Goal: Task Accomplishment & Management: Use online tool/utility

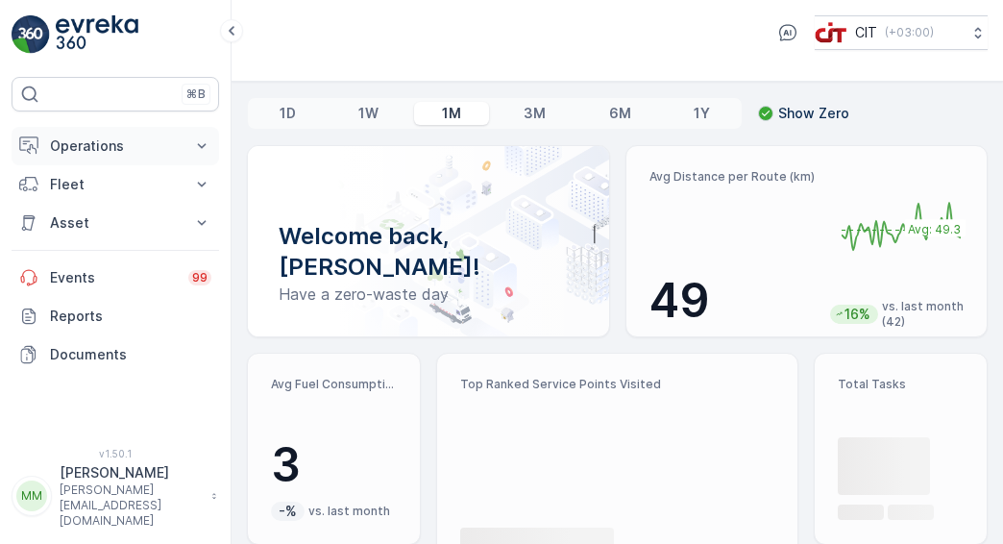
click at [148, 146] on p "Operations" at bounding box center [115, 145] width 131 height 19
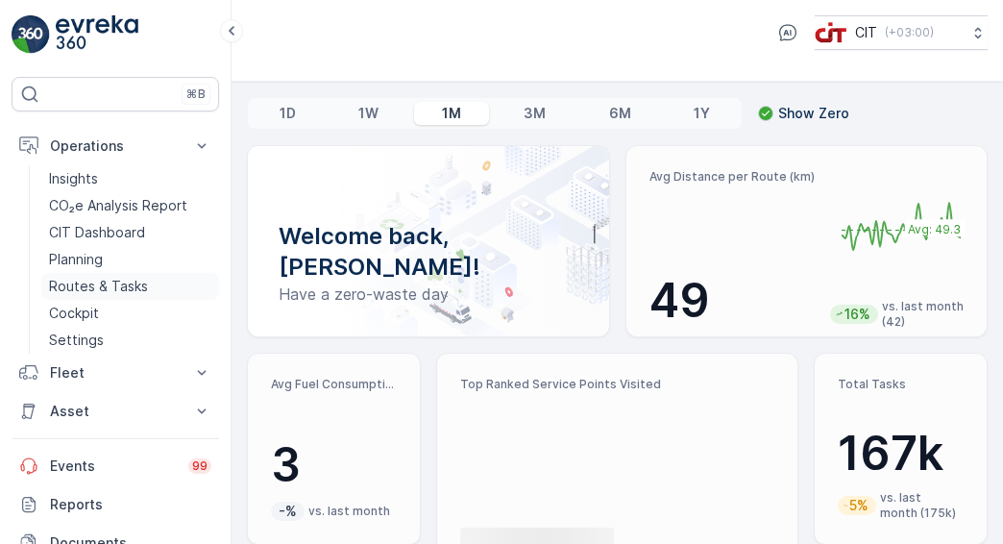
click at [145, 280] on p "Routes & Tasks" at bounding box center [98, 286] width 99 height 19
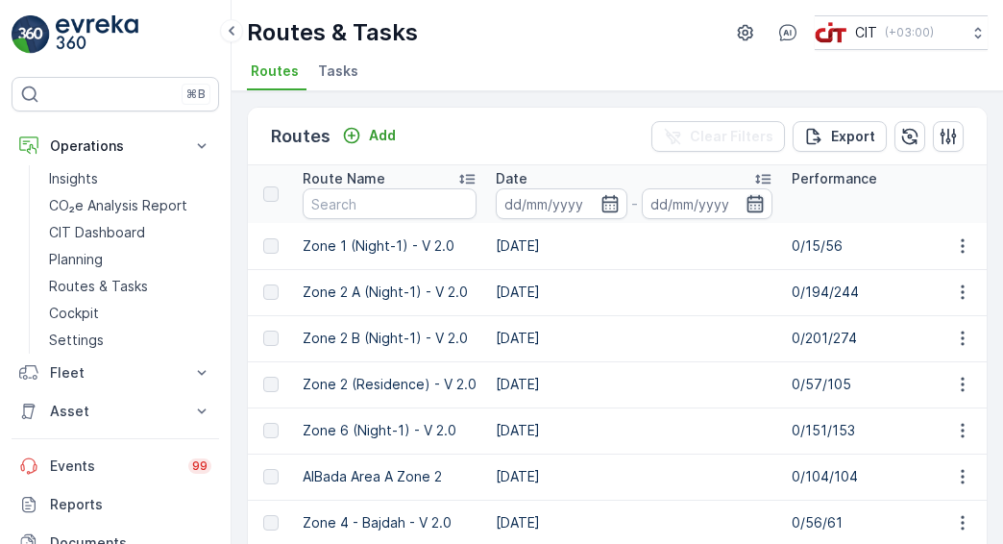
click at [761, 209] on icon "button" at bounding box center [755, 203] width 16 height 17
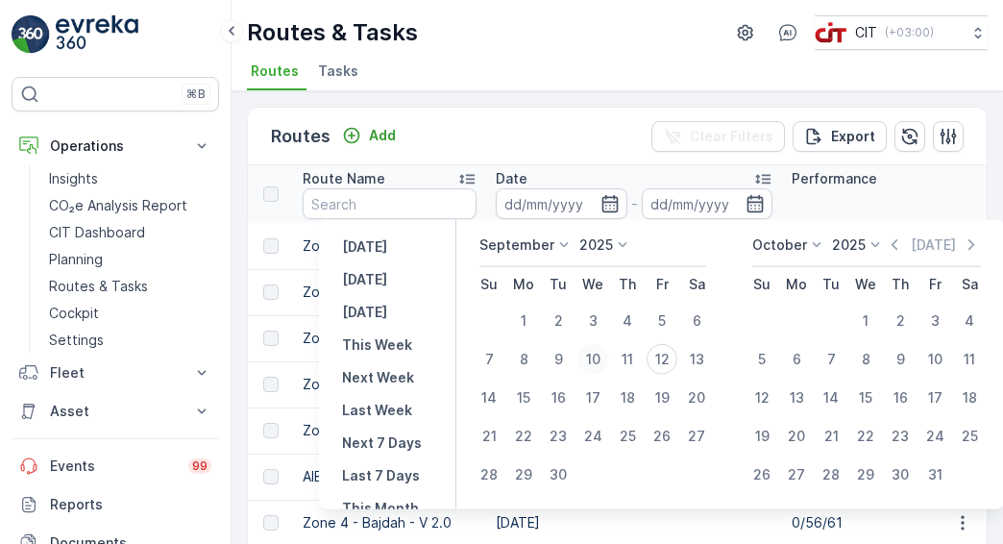
click at [595, 360] on div "10" at bounding box center [592, 359] width 31 height 31
type input "[DATE]"
click at [411, 199] on input "text" at bounding box center [390, 203] width 174 height 31
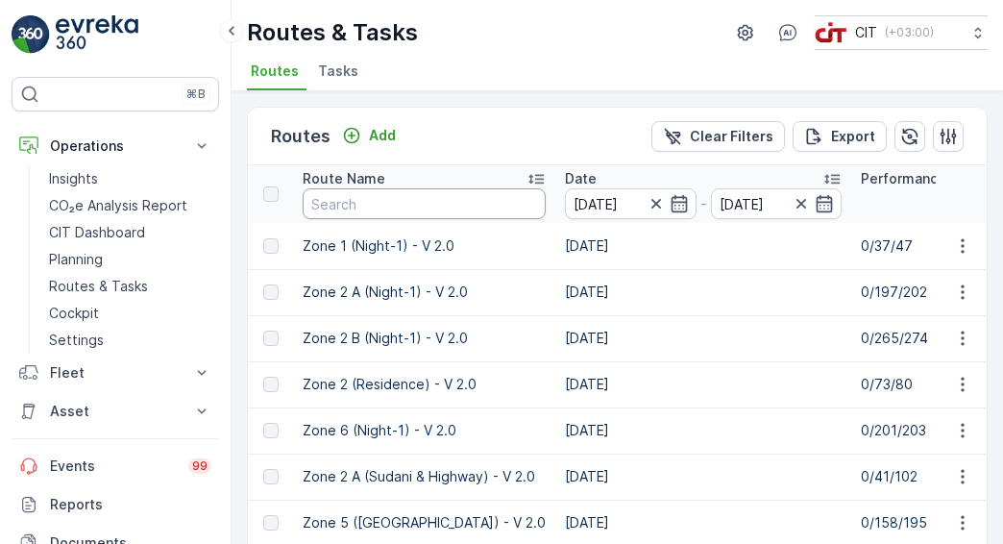
click at [411, 199] on input "text" at bounding box center [424, 203] width 243 height 31
type input "Zone 3"
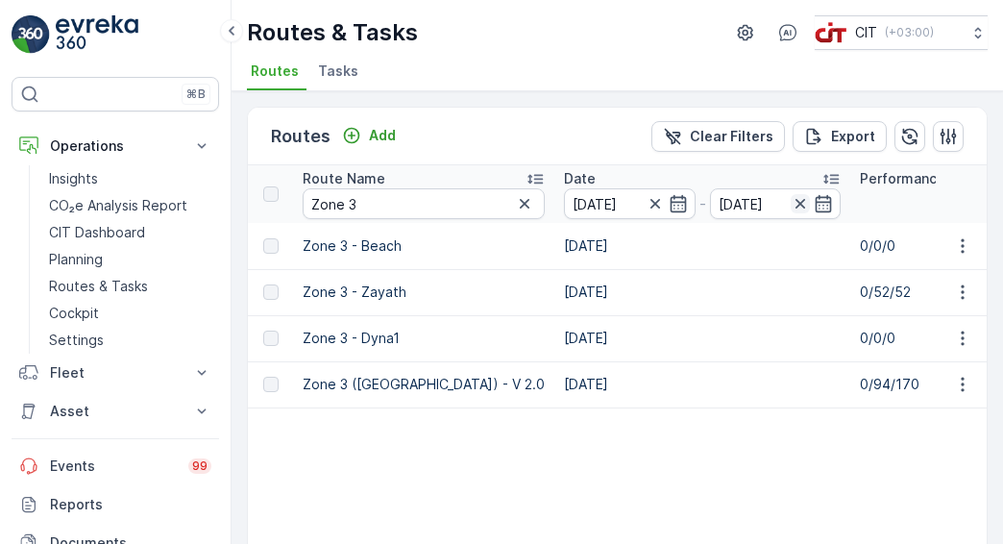
click at [791, 205] on icon "button" at bounding box center [800, 203] width 19 height 19
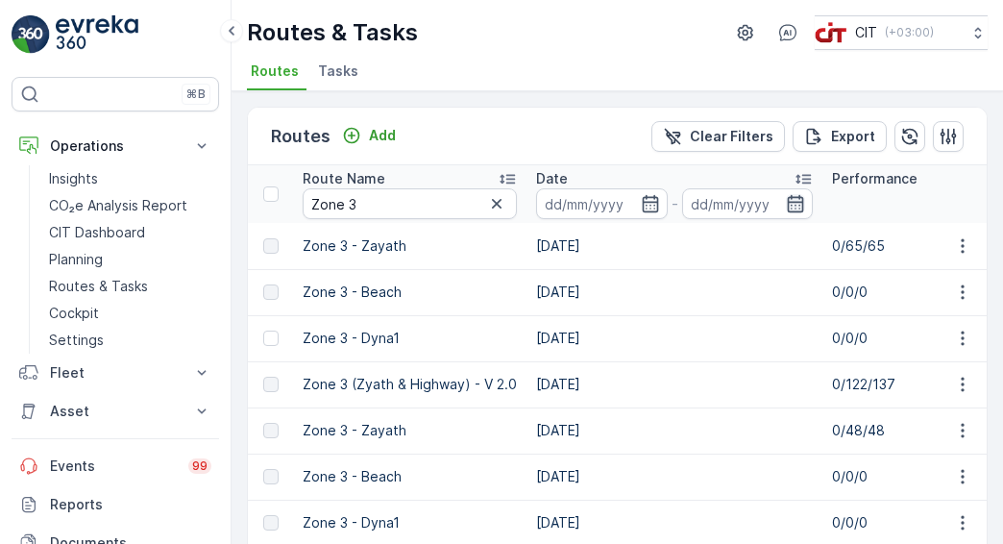
click at [791, 205] on icon "button" at bounding box center [795, 203] width 19 height 19
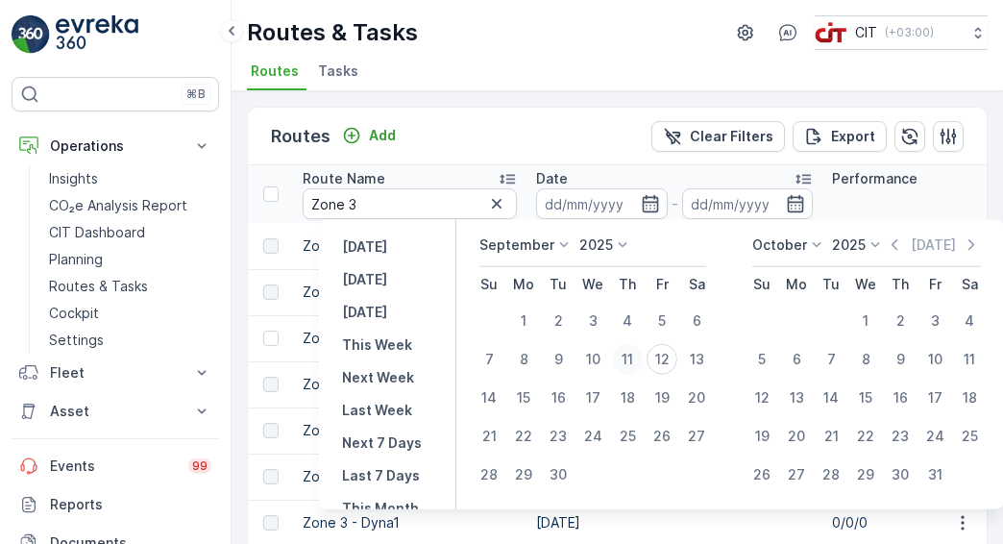
click at [626, 359] on div "11" at bounding box center [627, 359] width 31 height 31
type input "[DATE]"
click at [454, 203] on input "Zone 3" at bounding box center [410, 203] width 214 height 31
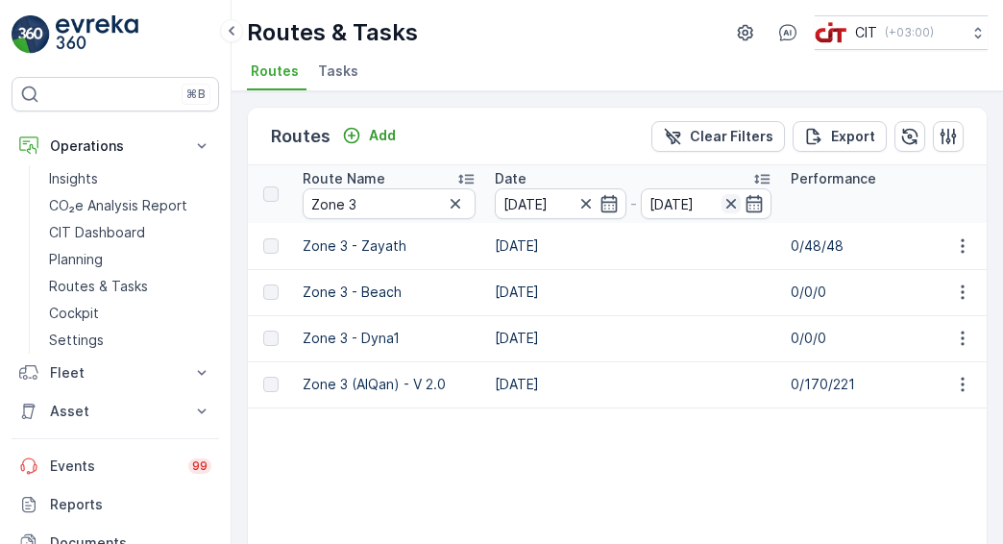
click at [738, 200] on icon "button" at bounding box center [730, 203] width 19 height 19
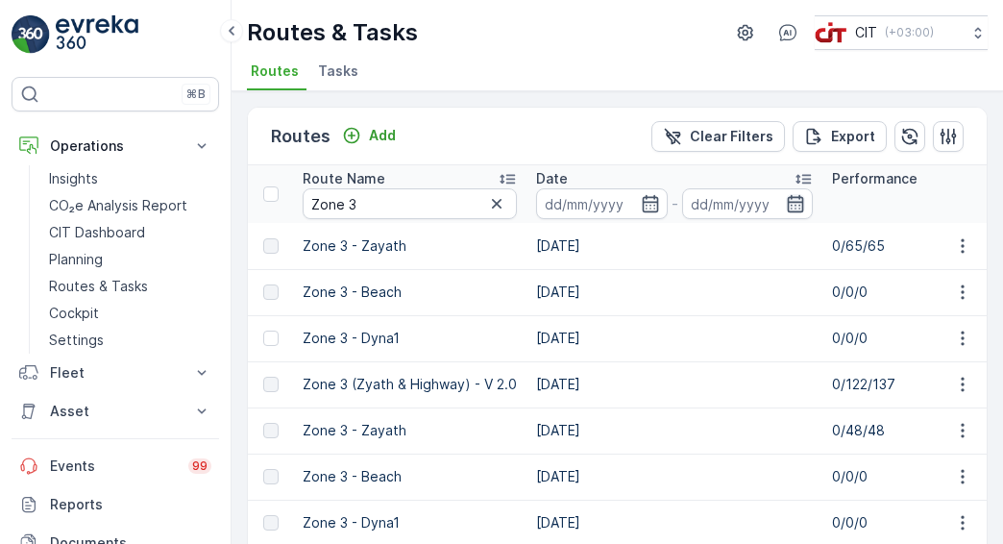
click at [797, 206] on icon "button" at bounding box center [795, 203] width 19 height 19
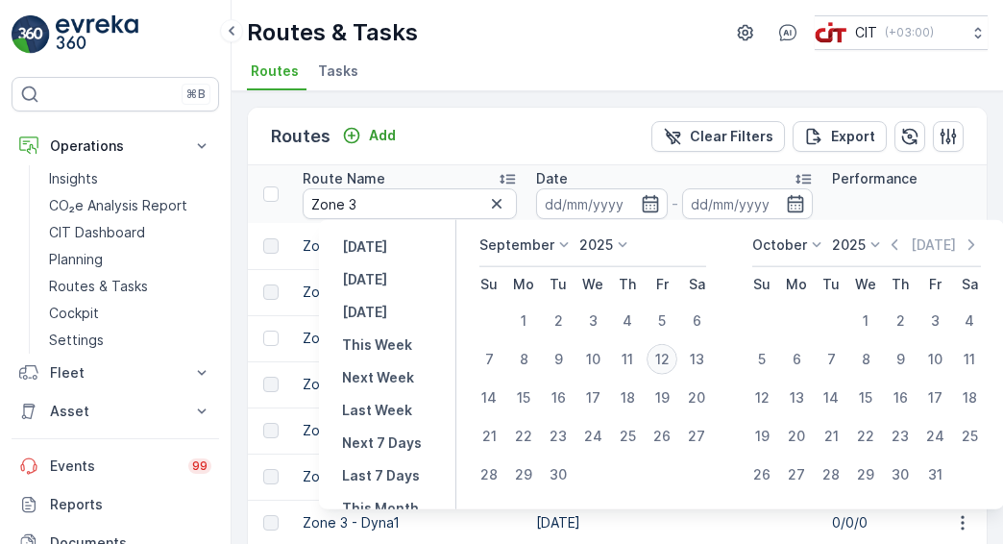
click at [661, 366] on div "12" at bounding box center [661, 359] width 31 height 31
type input "[DATE]"
click at [459, 207] on input "Zone 3" at bounding box center [410, 203] width 214 height 31
